Goal: Answer question/provide support: Share knowledge or assist other users

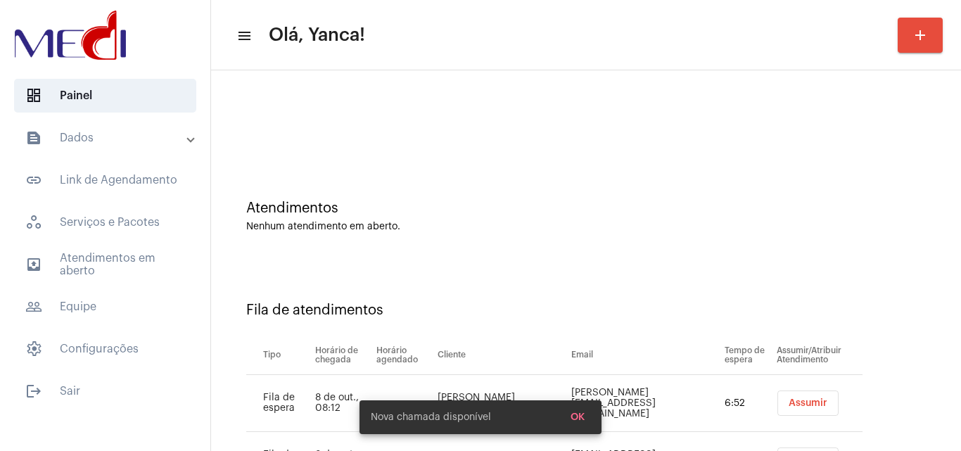
scroll to position [76, 0]
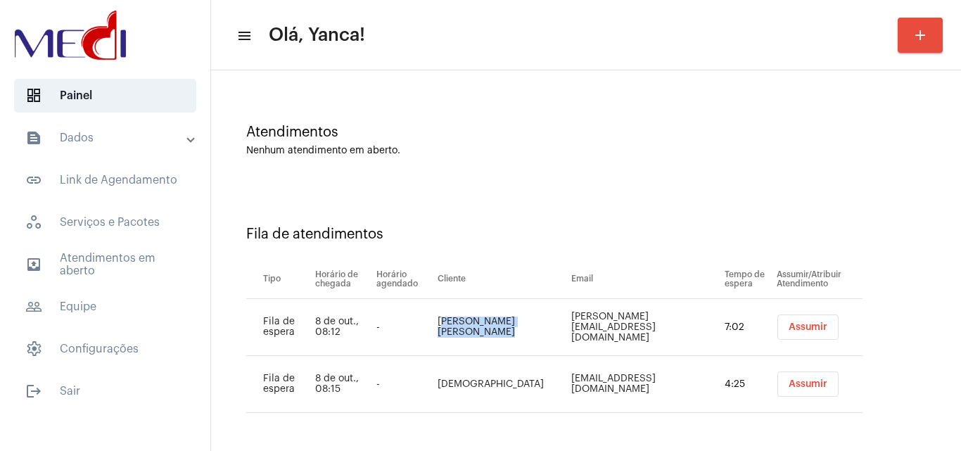
drag, startPoint x: 442, startPoint y: 321, endPoint x: 532, endPoint y: 336, distance: 90.6
click at [532, 336] on td "Agostinho Cavalcante Rocha" at bounding box center [501, 327] width 134 height 57
copy td "Agostinho Cavalcante Rocha"
click at [788, 326] on span "Assumir" at bounding box center [807, 327] width 39 height 10
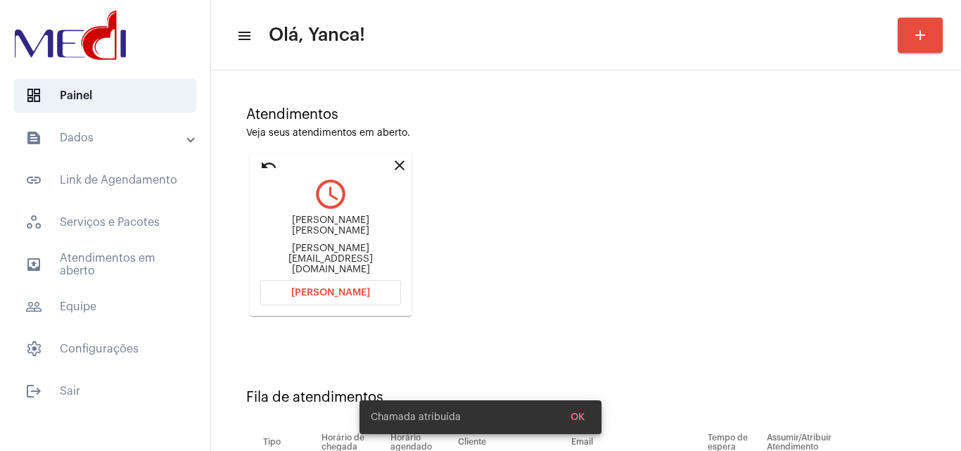
scroll to position [200, 0]
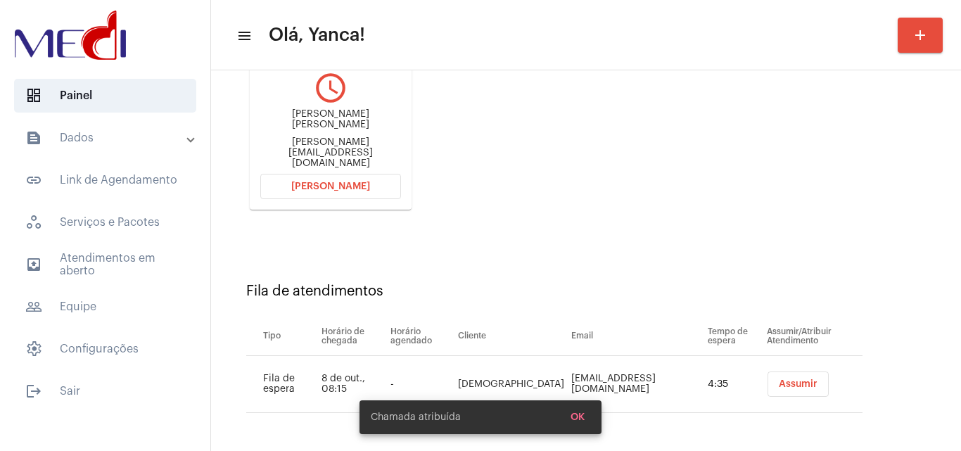
click at [361, 182] on span "Abrir Chamada" at bounding box center [330, 186] width 79 height 10
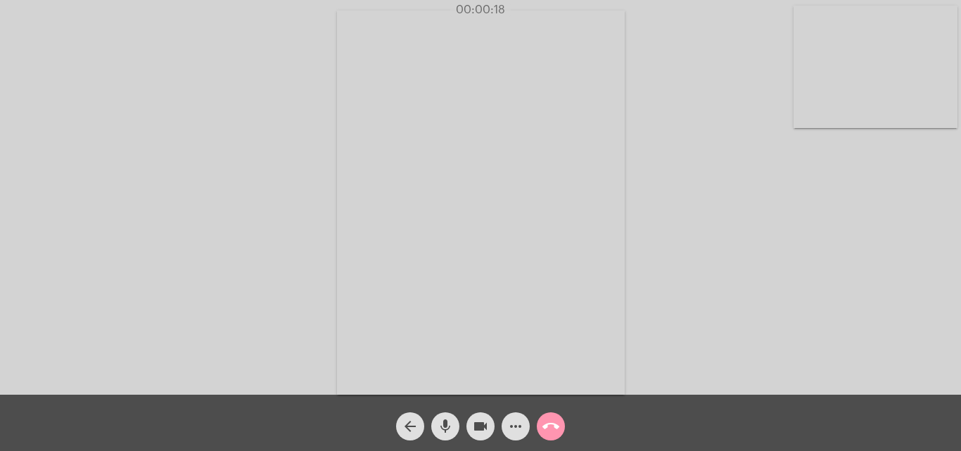
click at [886, 269] on div "Acessando Câmera e Microfone..." at bounding box center [480, 201] width 958 height 394
click at [918, 288] on div "Acessando Câmera e Microfone..." at bounding box center [480, 201] width 958 height 394
click at [557, 428] on mat-icon "call_end" at bounding box center [550, 426] width 17 height 17
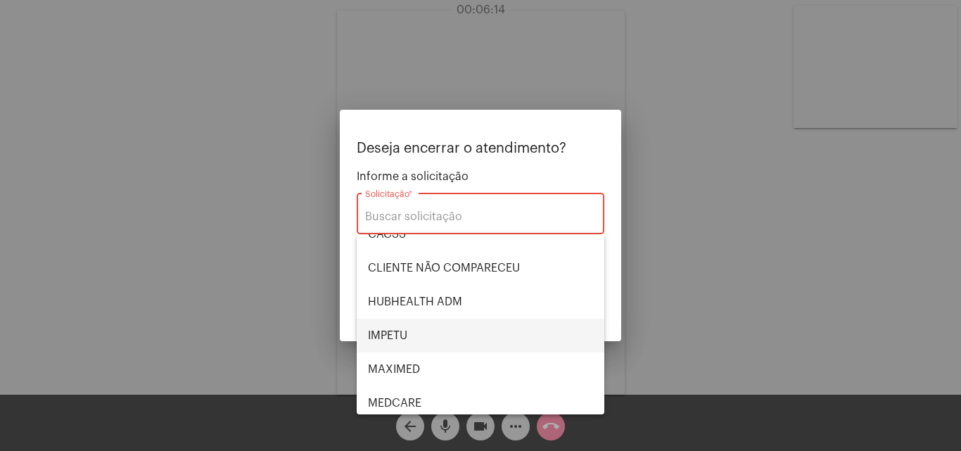
scroll to position [70, 0]
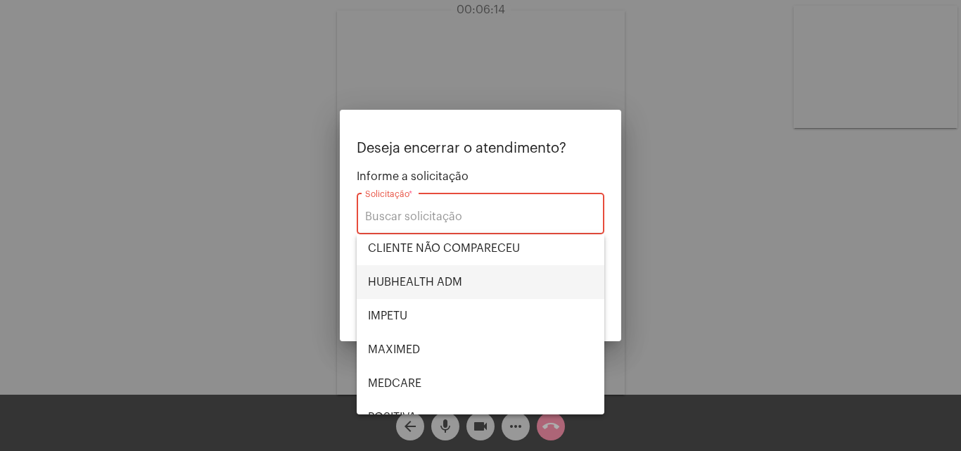
drag, startPoint x: 440, startPoint y: 282, endPoint x: 449, endPoint y: 288, distance: 10.5
click at [441, 282] on span "HUBHEALTH ADM" at bounding box center [480, 282] width 225 height 34
type input "HUBHEALTH ADM"
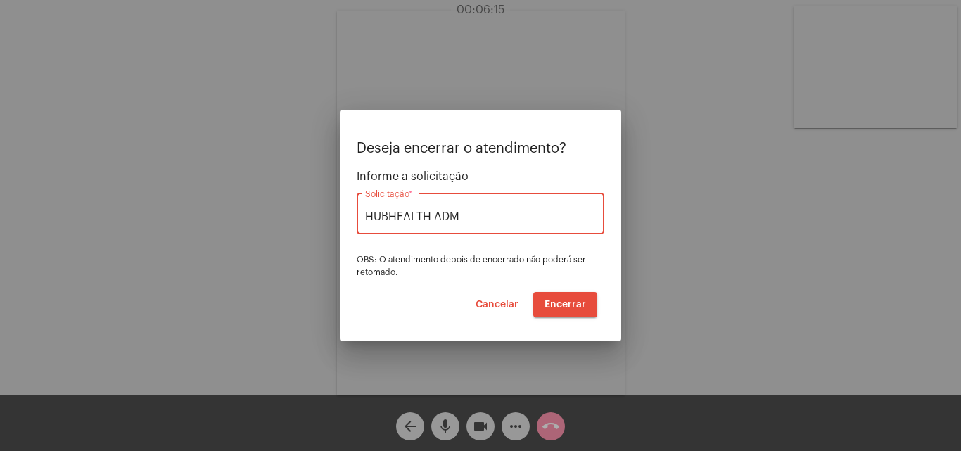
click at [585, 302] on span "Encerrar" at bounding box center [564, 305] width 41 height 10
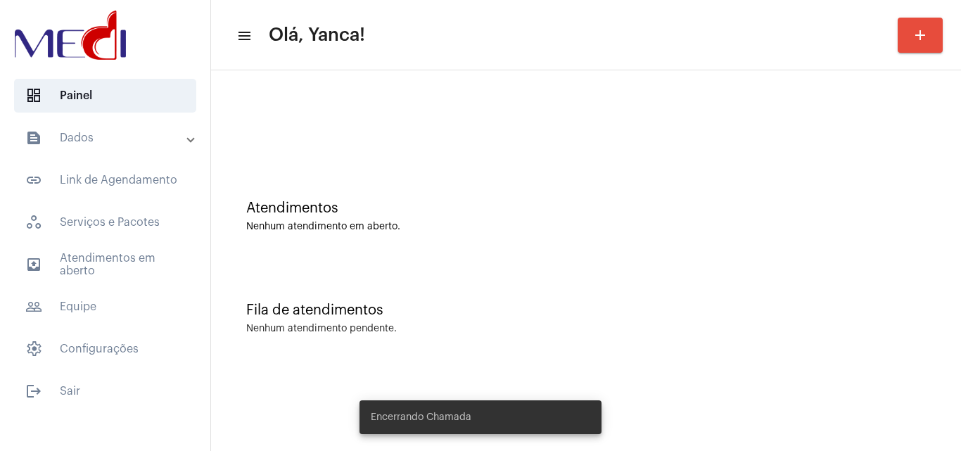
drag, startPoint x: 124, startPoint y: 265, endPoint x: 200, endPoint y: 269, distance: 76.8
click at [127, 265] on span "outbox_outline Atendimentos em aberto" at bounding box center [105, 265] width 182 height 34
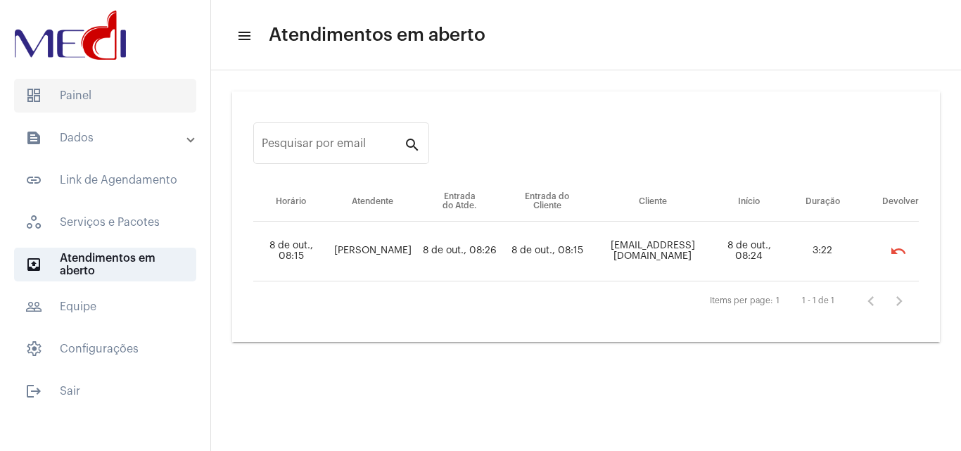
click at [115, 88] on span "dashboard Painel" at bounding box center [105, 96] width 182 height 34
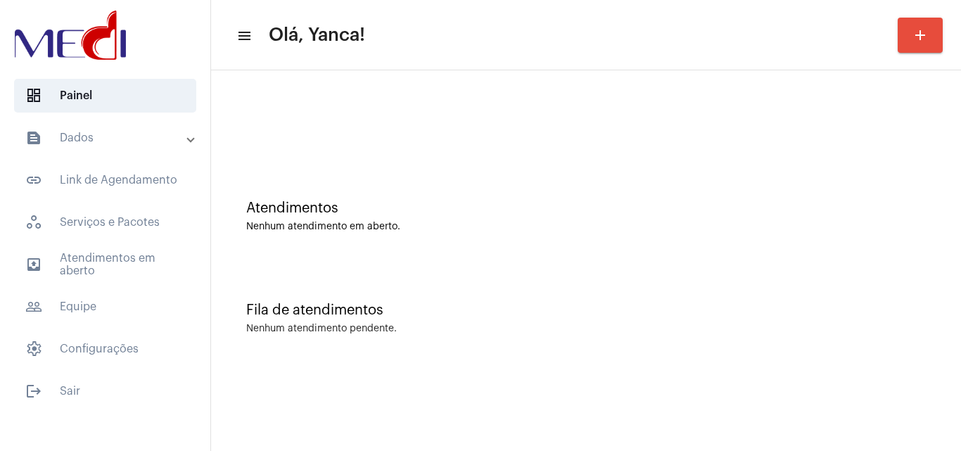
click at [143, 283] on mat-accordion "text_snippet_outlined Dados text_snippet_outlined Relatórios history_outlined H…" at bounding box center [105, 243] width 210 height 245
click at [157, 259] on span "outbox_outline Atendimentos em aberto" at bounding box center [105, 265] width 182 height 34
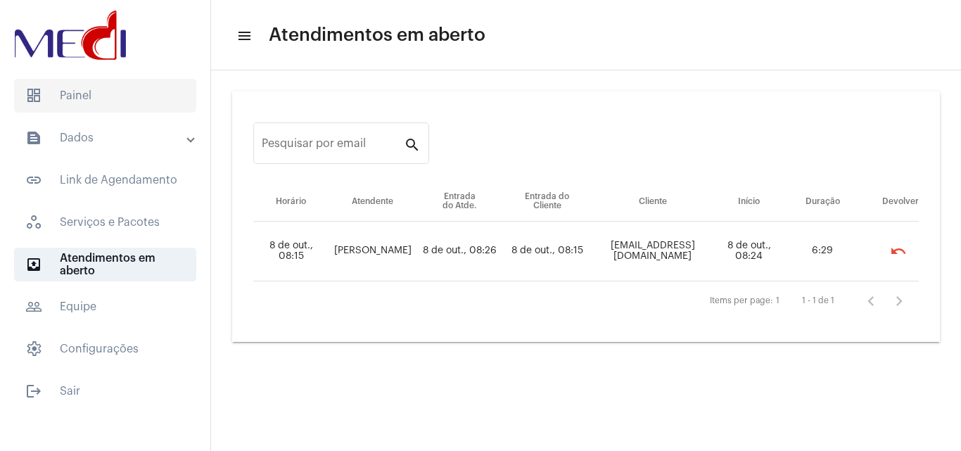
click at [113, 82] on span "dashboard Painel" at bounding box center [105, 96] width 182 height 34
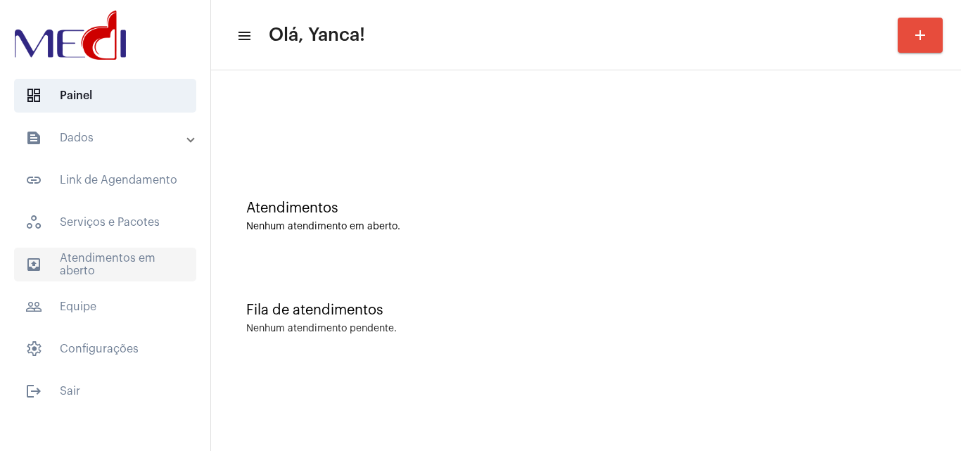
click at [115, 257] on span "outbox_outline Atendimentos em aberto" at bounding box center [105, 265] width 182 height 34
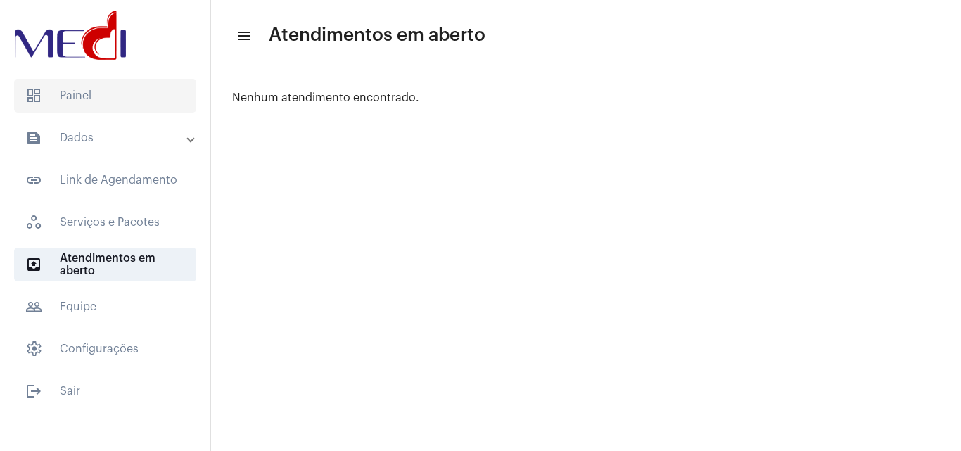
click at [141, 96] on span "dashboard Painel" at bounding box center [105, 96] width 182 height 34
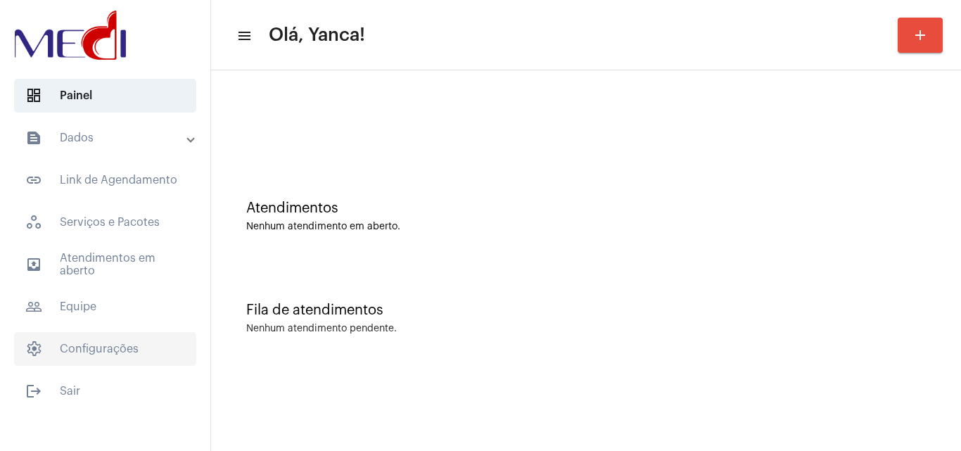
click at [129, 351] on span "settings Configurações" at bounding box center [105, 349] width 182 height 34
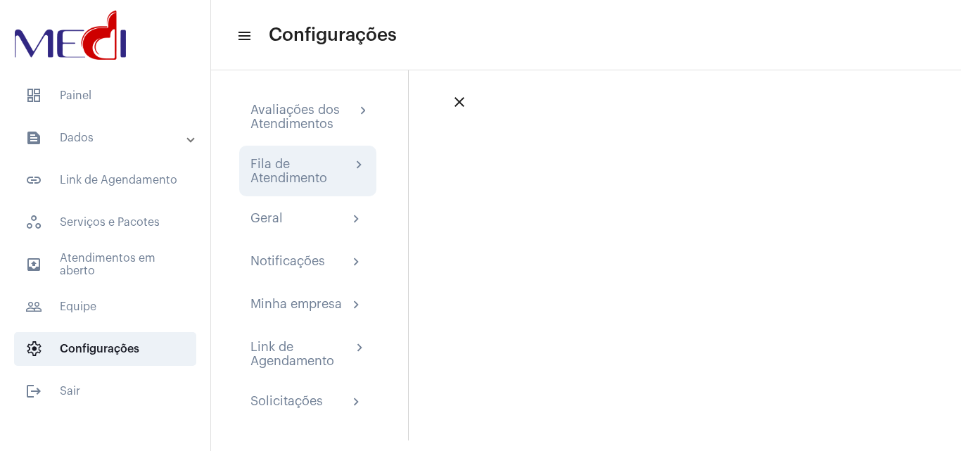
scroll to position [13, 0]
click at [335, 165] on div "Fila de Atendimento" at bounding box center [300, 168] width 101 height 28
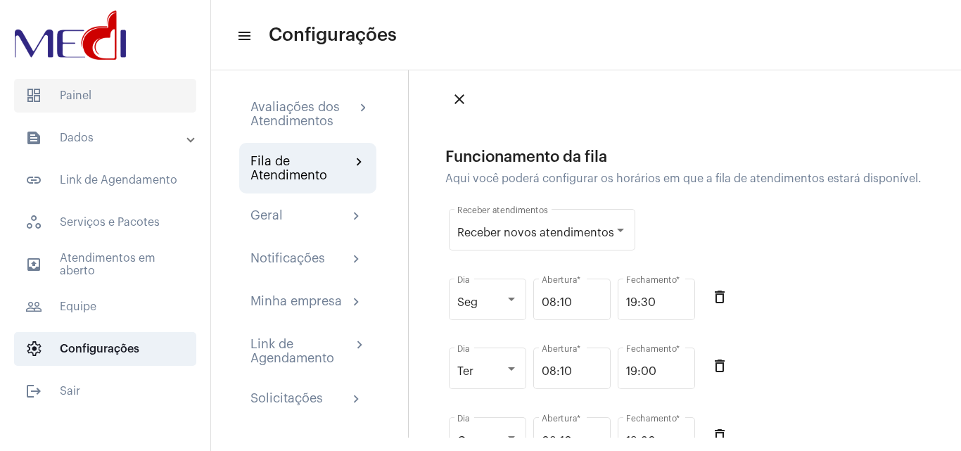
click at [87, 94] on span "dashboard Painel" at bounding box center [105, 96] width 182 height 34
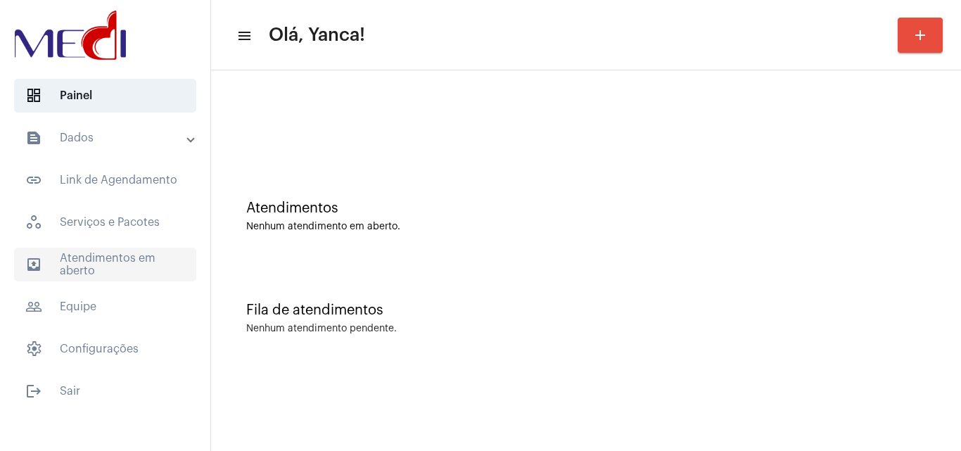
click at [149, 269] on span "outbox_outline Atendimentos em aberto" at bounding box center [105, 265] width 182 height 34
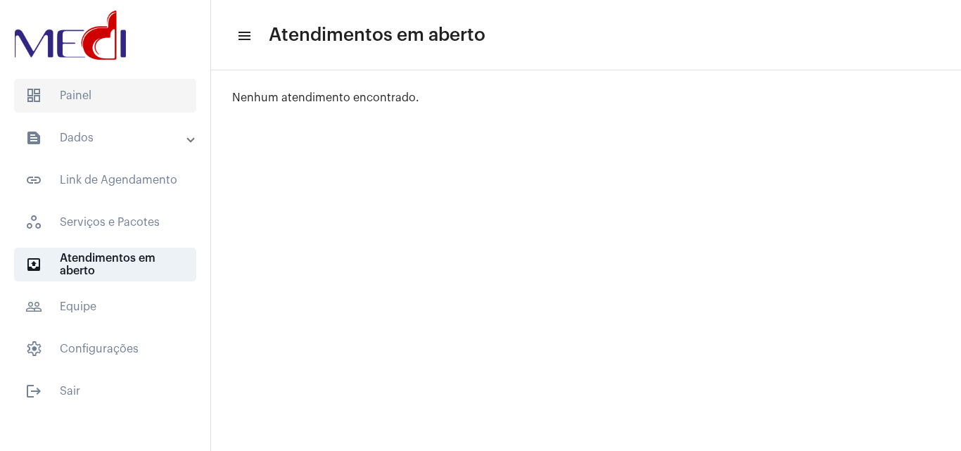
click at [141, 96] on span "dashboard Painel" at bounding box center [105, 96] width 182 height 34
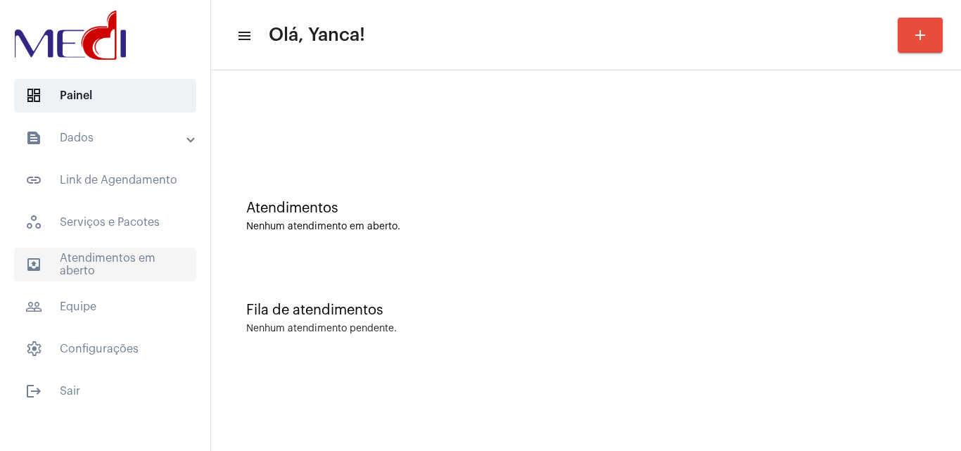
click at [131, 253] on span "outbox_outline Atendimentos em aberto" at bounding box center [105, 265] width 182 height 34
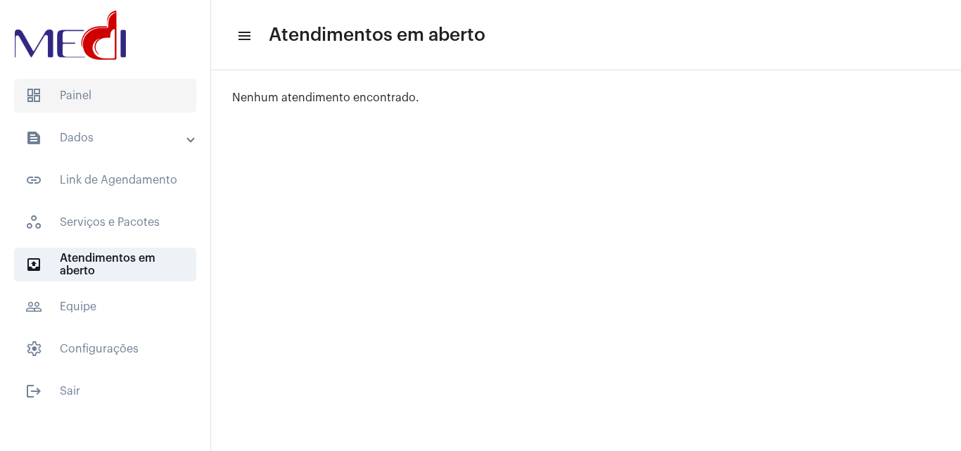
click at [141, 89] on span "dashboard Painel" at bounding box center [105, 96] width 182 height 34
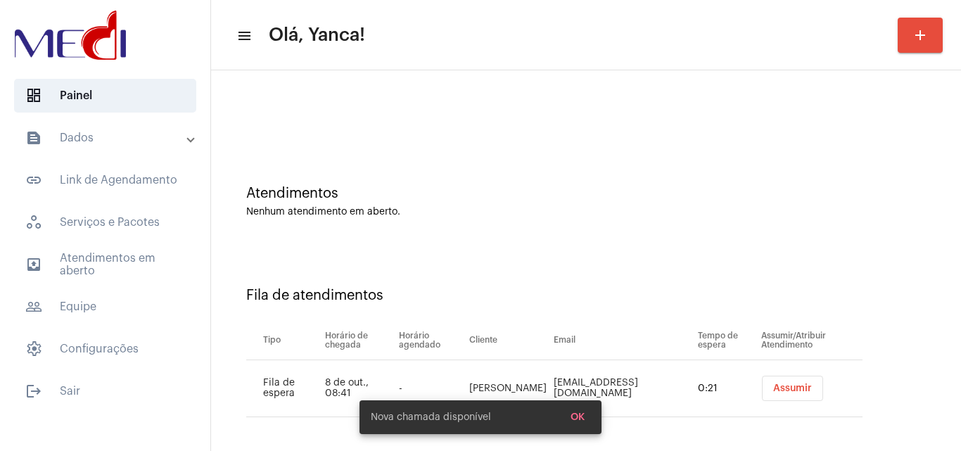
scroll to position [19, 0]
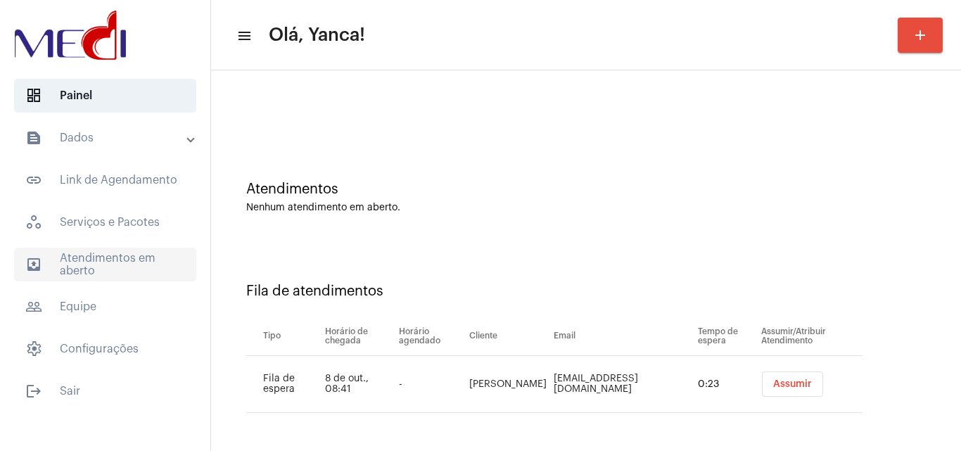
click at [147, 259] on span "outbox_outline Atendimentos em aberto" at bounding box center [105, 265] width 182 height 34
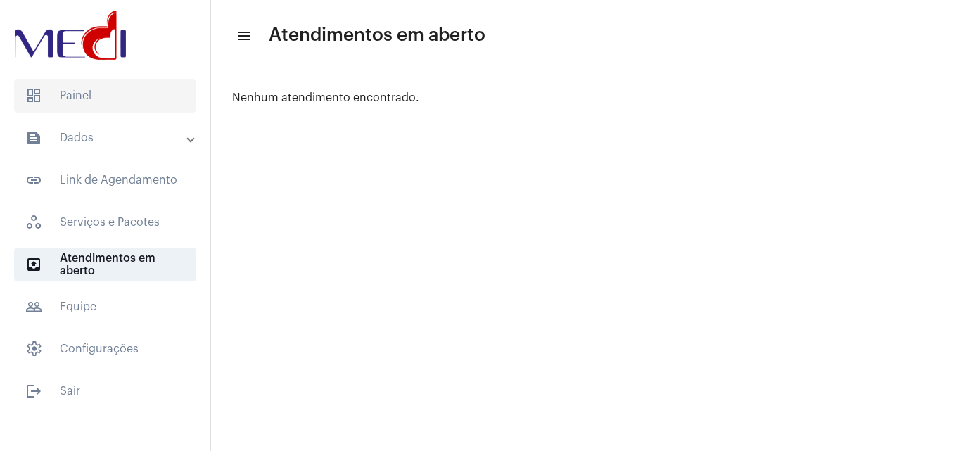
click at [150, 90] on span "dashboard Painel" at bounding box center [105, 96] width 182 height 34
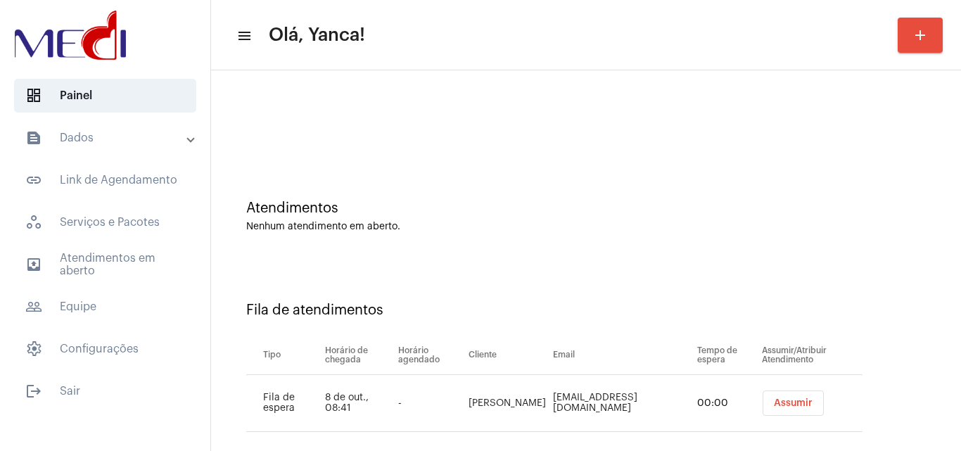
scroll to position [19, 0]
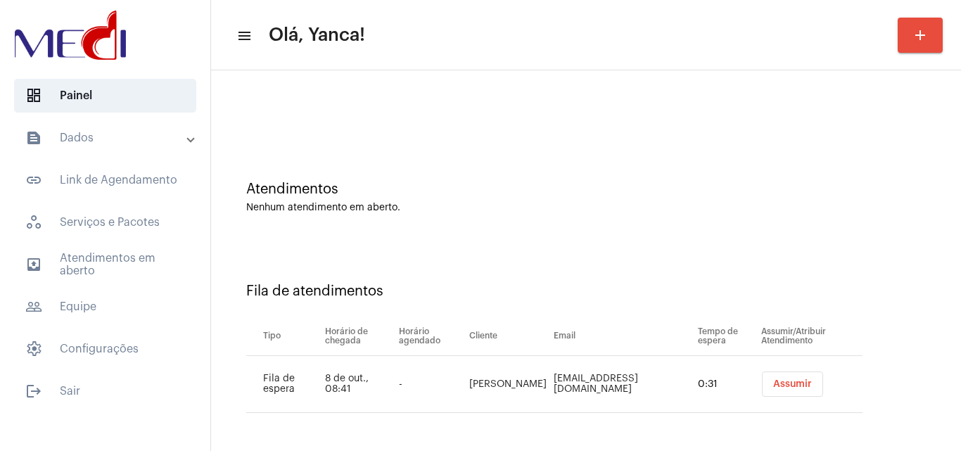
drag, startPoint x: 522, startPoint y: 385, endPoint x: 447, endPoint y: 378, distance: 74.9
click at [447, 378] on tr "Fila de espera 8 de out., 08:41 - Isabela Horta Isabelacaroline61@gmail.com 0:3…" at bounding box center [554, 384] width 616 height 57
drag, startPoint x: 537, startPoint y: 379, endPoint x: 492, endPoint y: 390, distance: 46.4
click at [550, 379] on td "[EMAIL_ADDRESS][DOMAIN_NAME]" at bounding box center [622, 384] width 144 height 57
drag, startPoint x: 503, startPoint y: 390, endPoint x: 470, endPoint y: 376, distance: 35.3
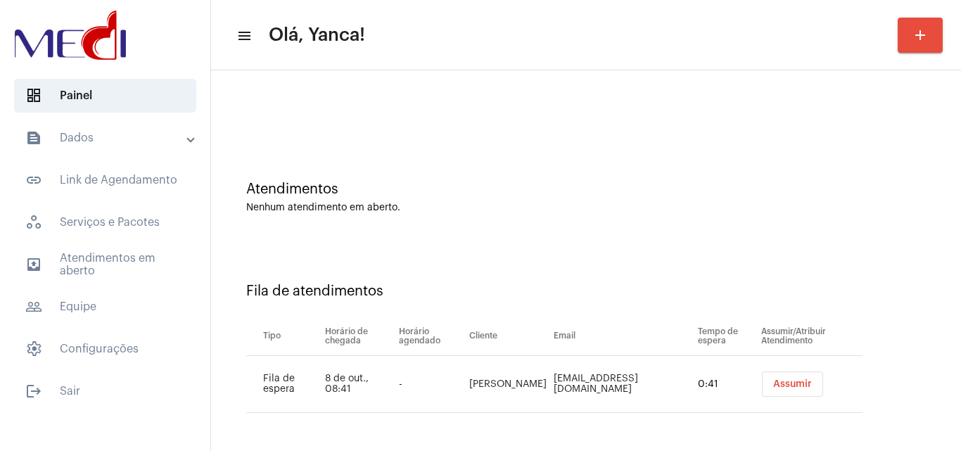
click at [470, 376] on td "[PERSON_NAME]" at bounding box center [508, 384] width 84 height 57
copy td "[PERSON_NAME]"
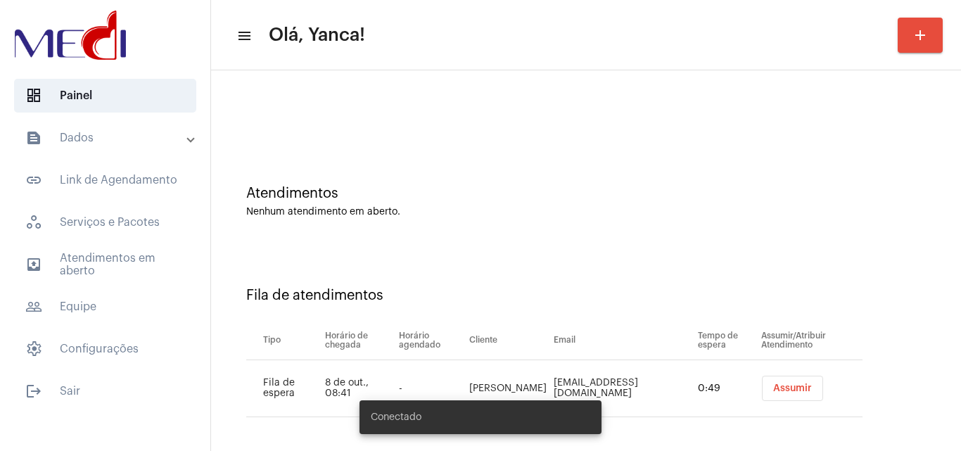
scroll to position [19, 0]
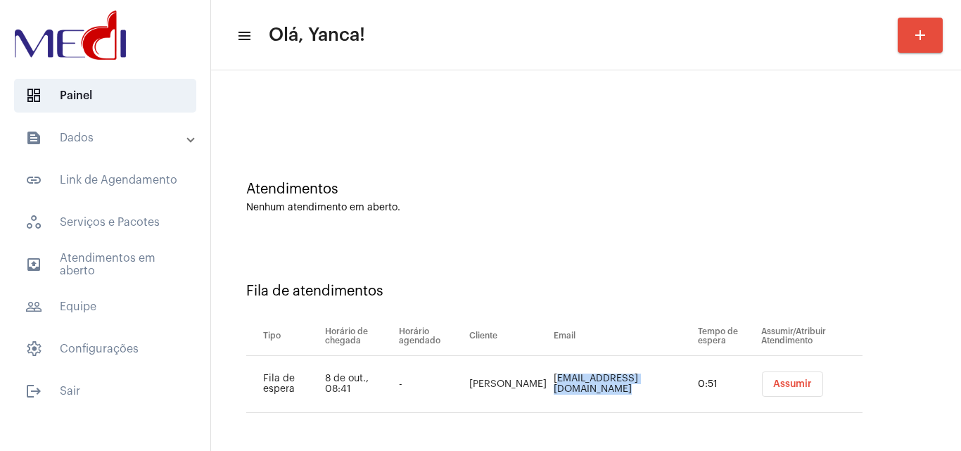
drag, startPoint x: 532, startPoint y: 382, endPoint x: 670, endPoint y: 385, distance: 138.6
click at [670, 385] on td "[EMAIL_ADDRESS][DOMAIN_NAME]" at bounding box center [622, 384] width 144 height 57
copy td "[EMAIL_ADDRESS][DOMAIN_NAME]"
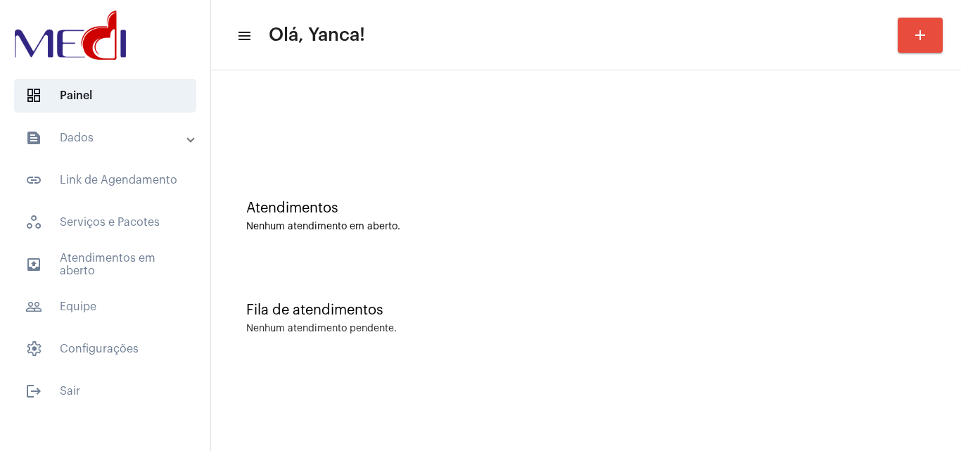
scroll to position [0, 0]
click at [86, 282] on mat-accordion "text_snippet_outlined Dados text_snippet_outlined Relatórios history_outlined H…" at bounding box center [105, 243] width 210 height 245
drag, startPoint x: 122, startPoint y: 269, endPoint x: 134, endPoint y: 273, distance: 13.3
click at [122, 268] on span "outbox_outline Atendimentos em aberto" at bounding box center [105, 265] width 182 height 34
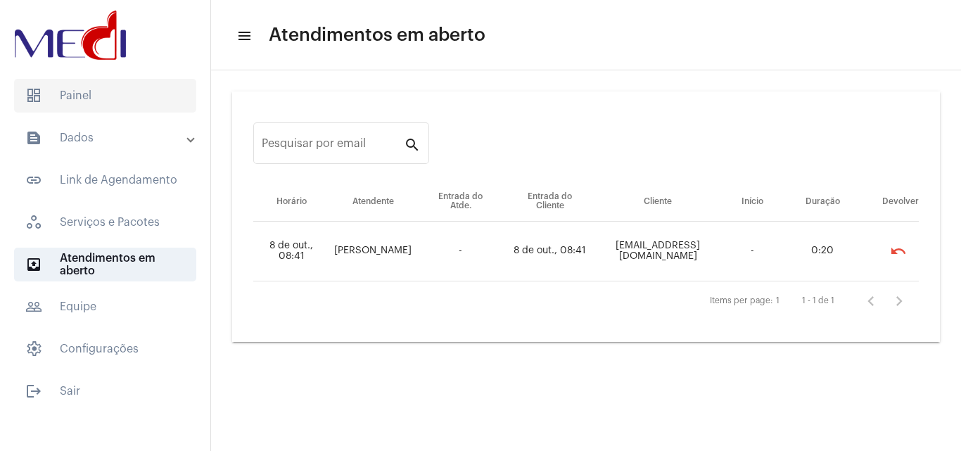
click at [148, 110] on span "dashboard Painel" at bounding box center [105, 96] width 182 height 34
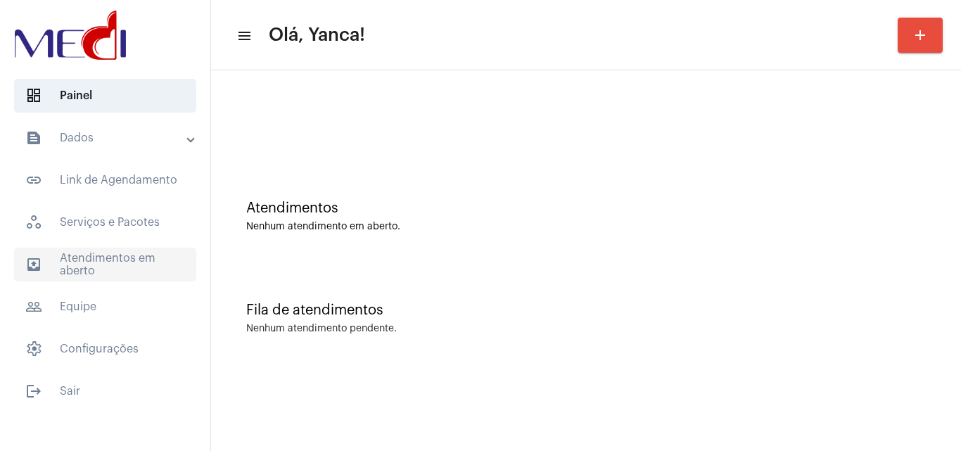
click at [58, 273] on span "outbox_outline Atendimentos em aberto" at bounding box center [105, 265] width 182 height 34
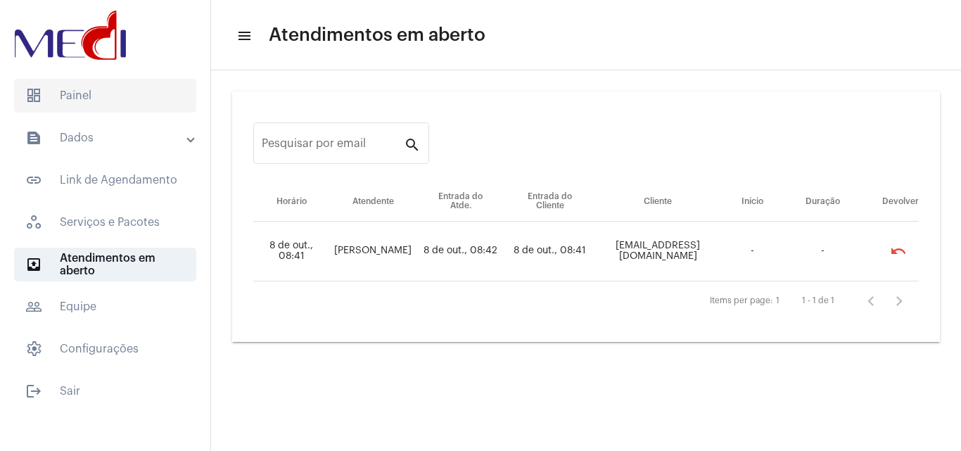
click at [131, 94] on span "dashboard Painel" at bounding box center [105, 96] width 182 height 34
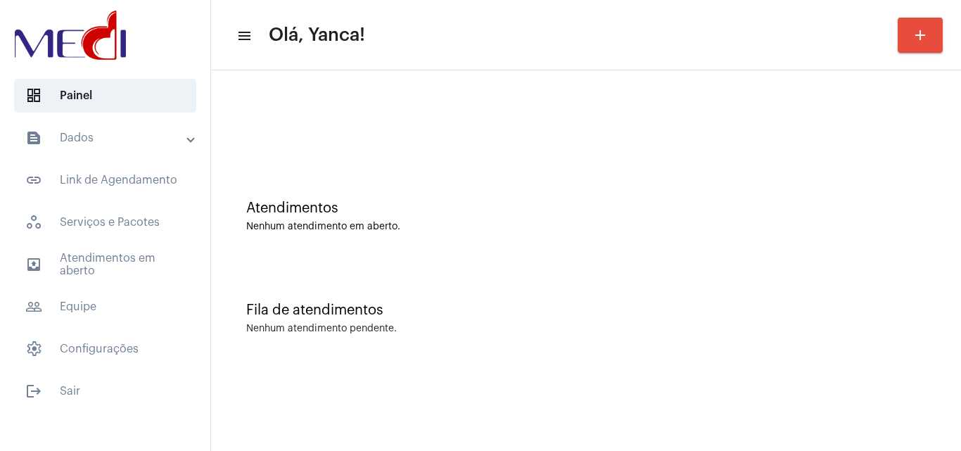
click at [174, 283] on mat-accordion "text_snippet_outlined Dados text_snippet_outlined Relatórios history_outlined H…" at bounding box center [105, 243] width 210 height 245
click at [180, 252] on span "outbox_outline Atendimentos em aberto" at bounding box center [105, 265] width 182 height 34
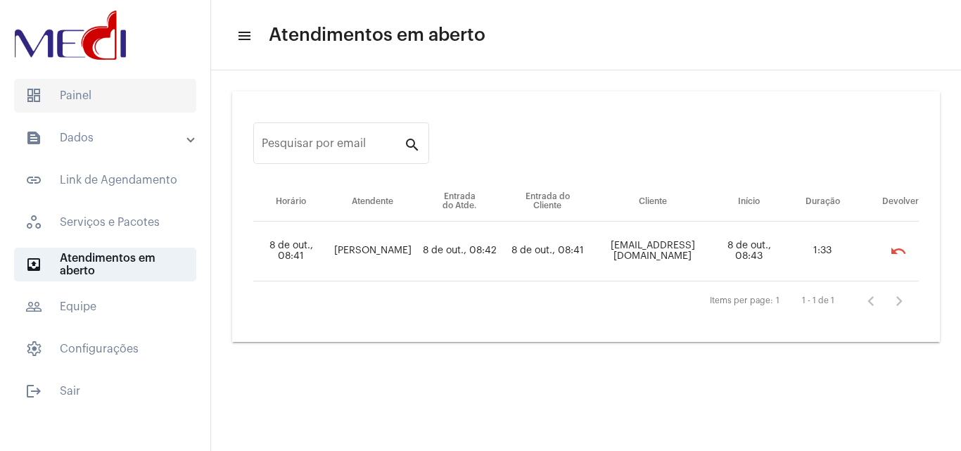
click at [137, 105] on span "dashboard Painel" at bounding box center [105, 96] width 182 height 34
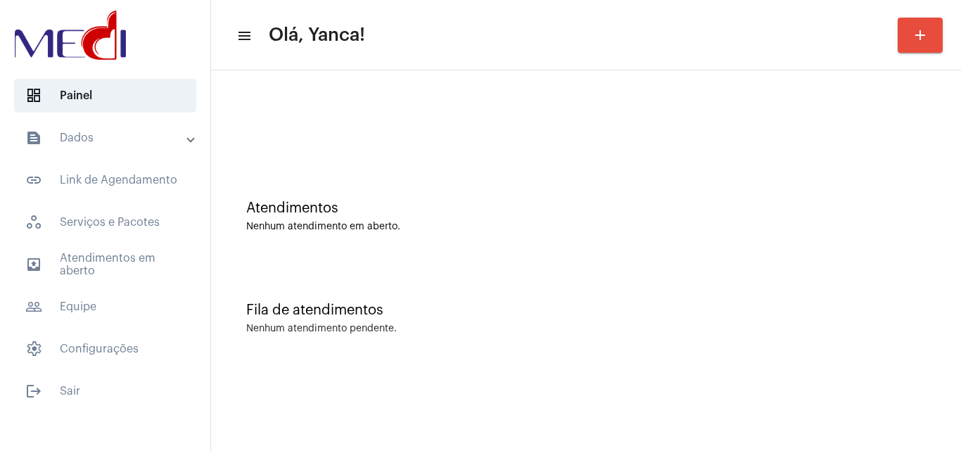
click at [106, 288] on mat-accordion "text_snippet_outlined Dados text_snippet_outlined Relatórios history_outlined H…" at bounding box center [105, 243] width 210 height 245
click at [110, 281] on span "outbox_outline Atendimentos em aberto" at bounding box center [105, 265] width 182 height 34
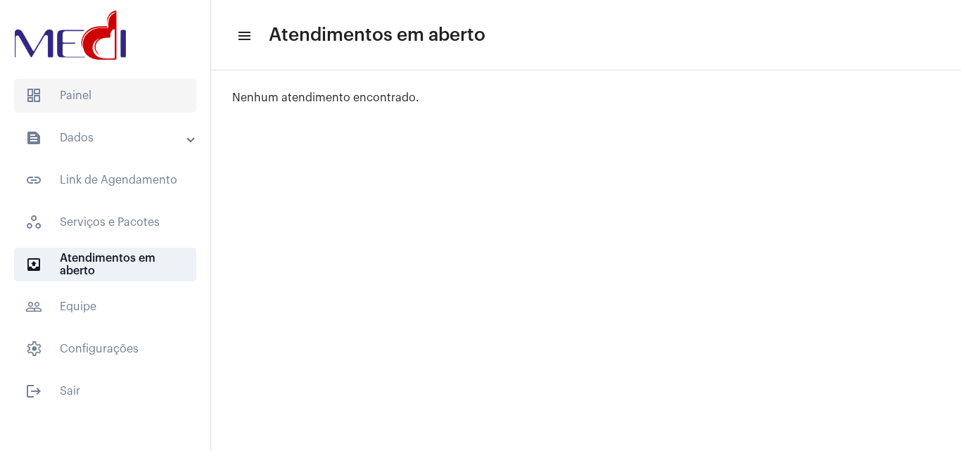
click at [108, 99] on span "dashboard Painel" at bounding box center [105, 96] width 182 height 34
